Goal: Browse casually: Explore the website without a specific task or goal

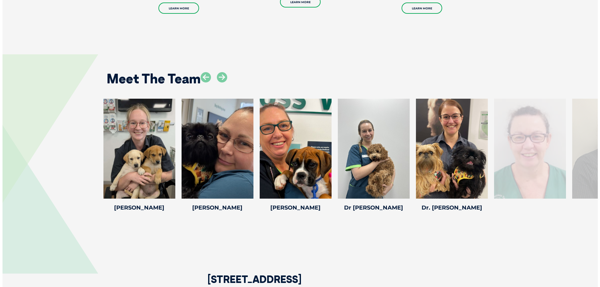
scroll to position [907, 0]
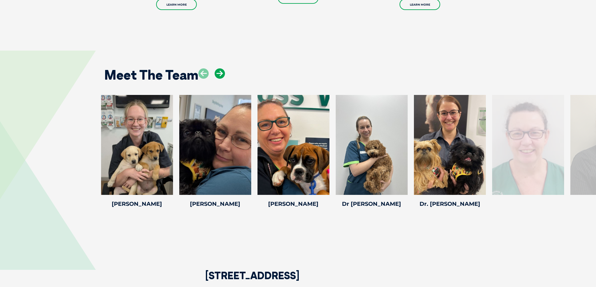
click at [220, 75] on icon at bounding box center [220, 73] width 10 height 10
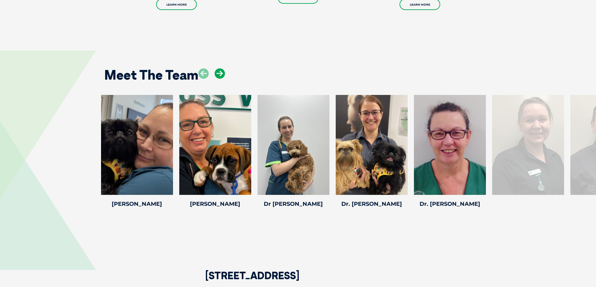
click at [220, 74] on icon at bounding box center [220, 73] width 10 height 10
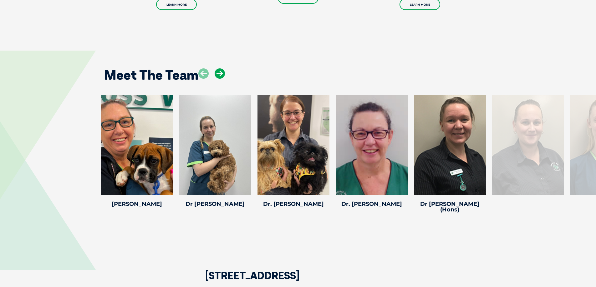
click at [220, 72] on icon at bounding box center [220, 73] width 10 height 10
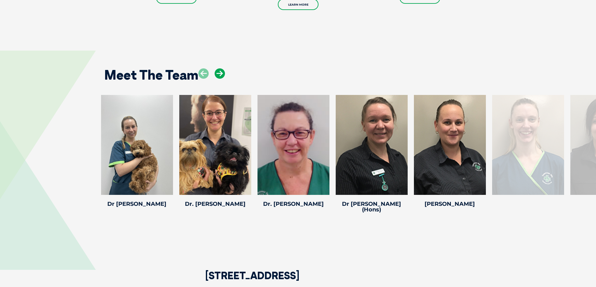
click at [220, 72] on icon at bounding box center [220, 73] width 10 height 10
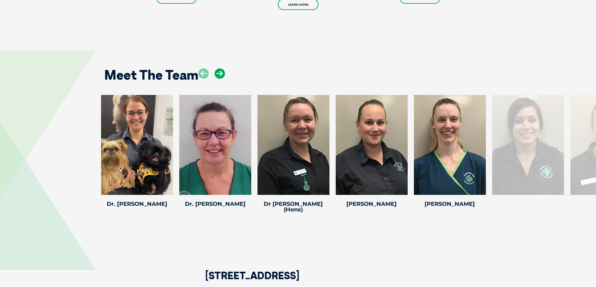
click at [220, 72] on icon at bounding box center [220, 73] width 10 height 10
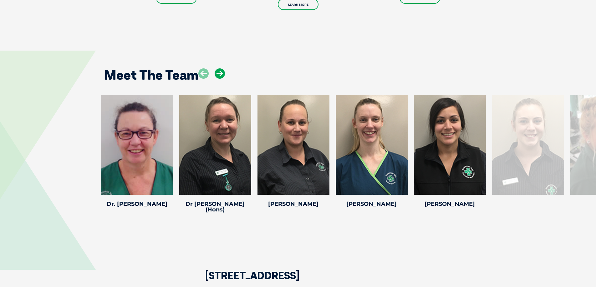
click at [220, 72] on icon at bounding box center [220, 73] width 10 height 10
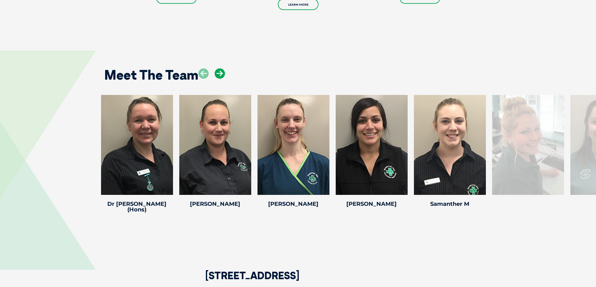
click at [220, 72] on icon at bounding box center [220, 73] width 10 height 10
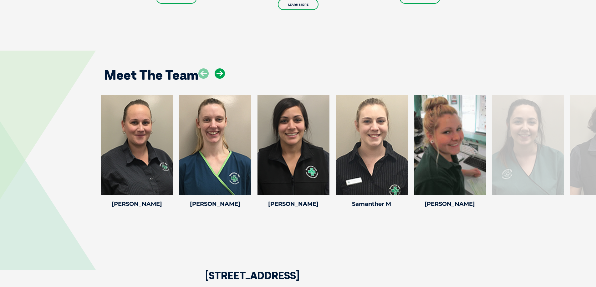
click at [220, 72] on icon at bounding box center [220, 73] width 10 height 10
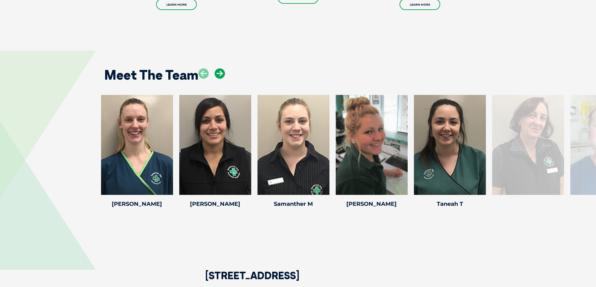
click at [220, 72] on icon at bounding box center [220, 73] width 10 height 10
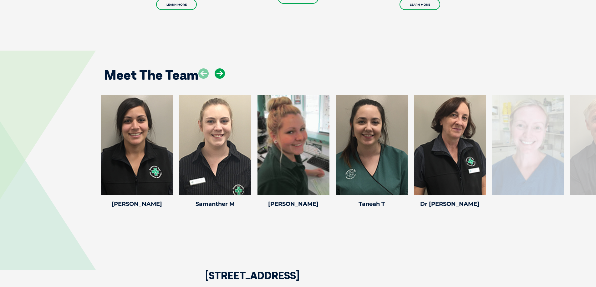
click at [220, 72] on icon at bounding box center [220, 73] width 10 height 10
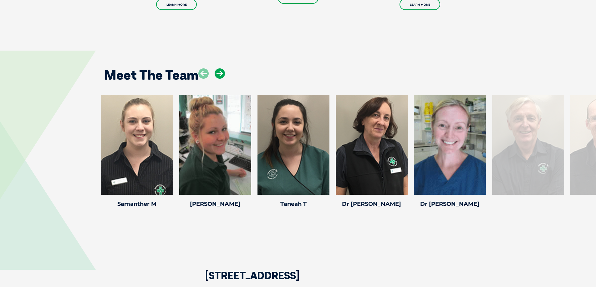
click at [220, 72] on icon at bounding box center [220, 73] width 10 height 10
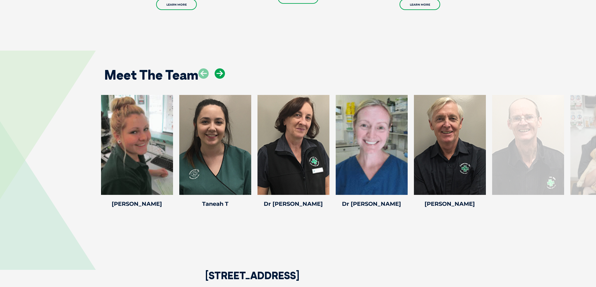
click at [220, 72] on icon at bounding box center [220, 73] width 10 height 10
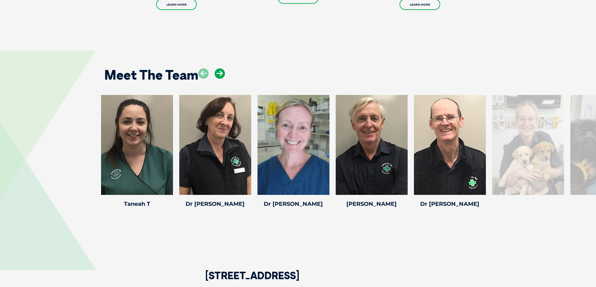
click at [220, 72] on icon at bounding box center [220, 73] width 10 height 10
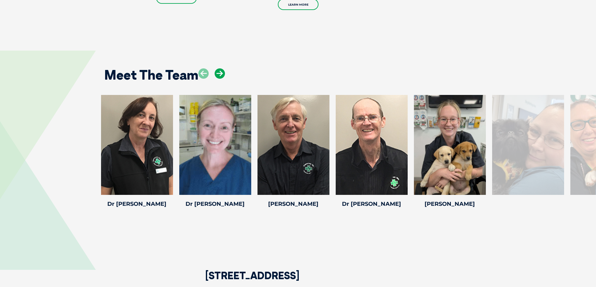
click at [220, 72] on icon at bounding box center [220, 73] width 10 height 10
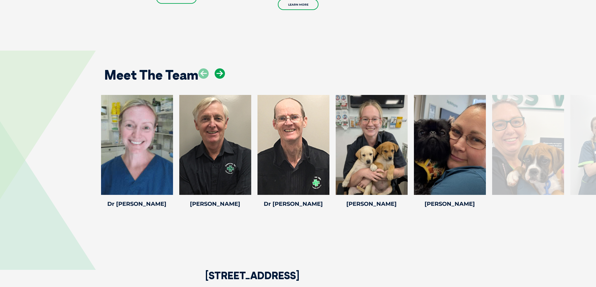
click at [220, 72] on icon at bounding box center [220, 73] width 10 height 10
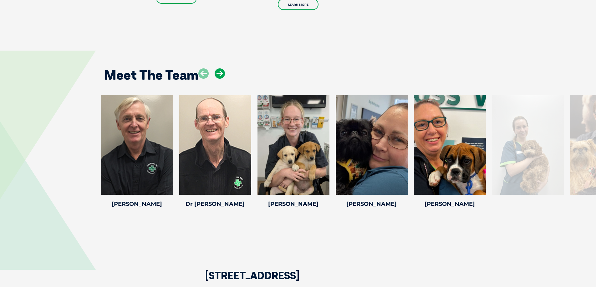
click at [220, 72] on icon at bounding box center [220, 73] width 10 height 10
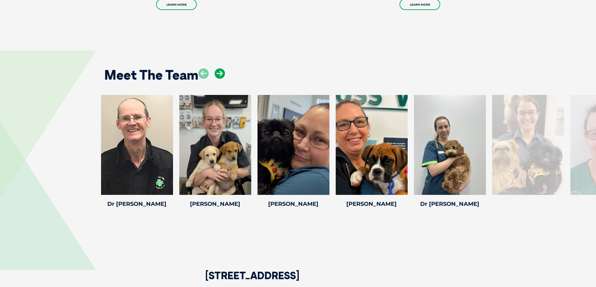
click at [220, 72] on icon at bounding box center [220, 73] width 10 height 10
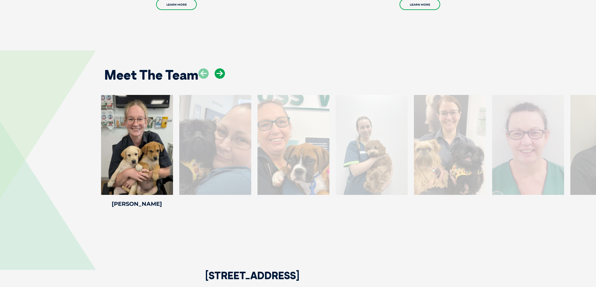
click at [220, 72] on icon at bounding box center [220, 73] width 10 height 10
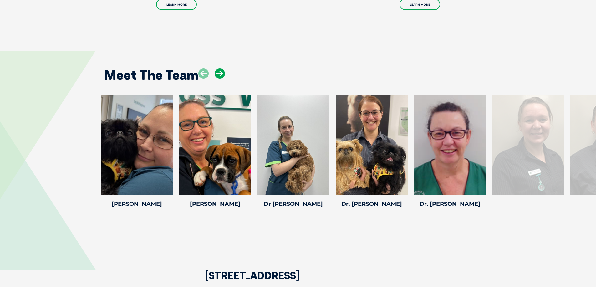
click at [220, 72] on icon at bounding box center [220, 73] width 10 height 10
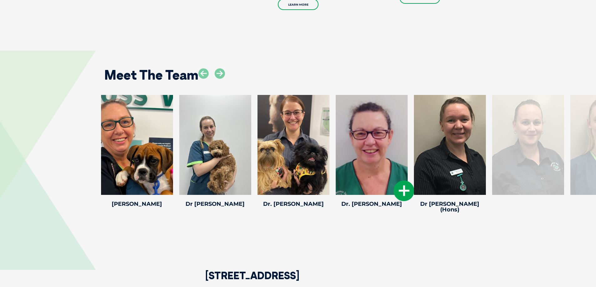
click at [377, 148] on div at bounding box center [372, 145] width 72 height 100
click at [403, 192] on icon at bounding box center [403, 191] width 21 height 21
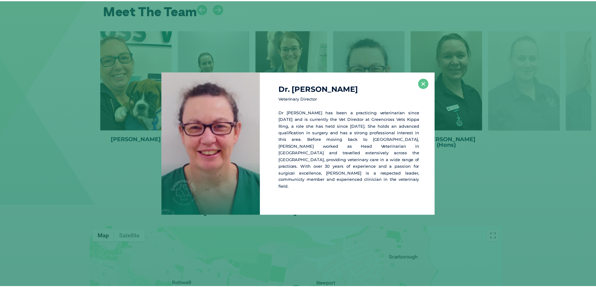
scroll to position [972, 0]
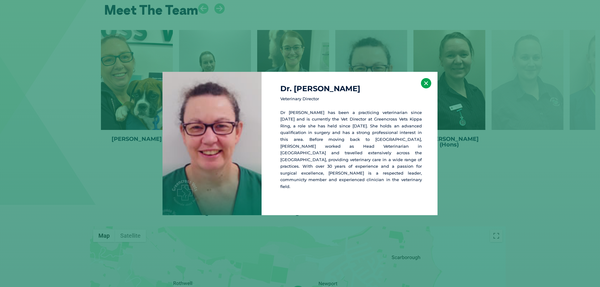
click at [426, 88] on button "×" at bounding box center [426, 83] width 10 height 10
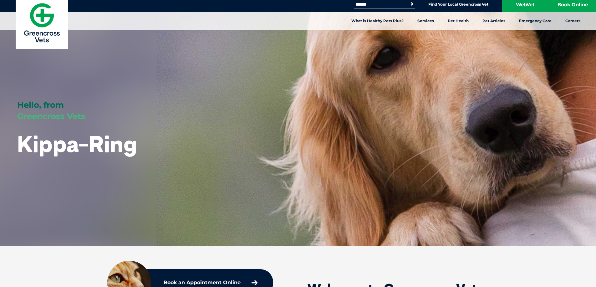
scroll to position [0, 0]
